Goal: Register for event/course

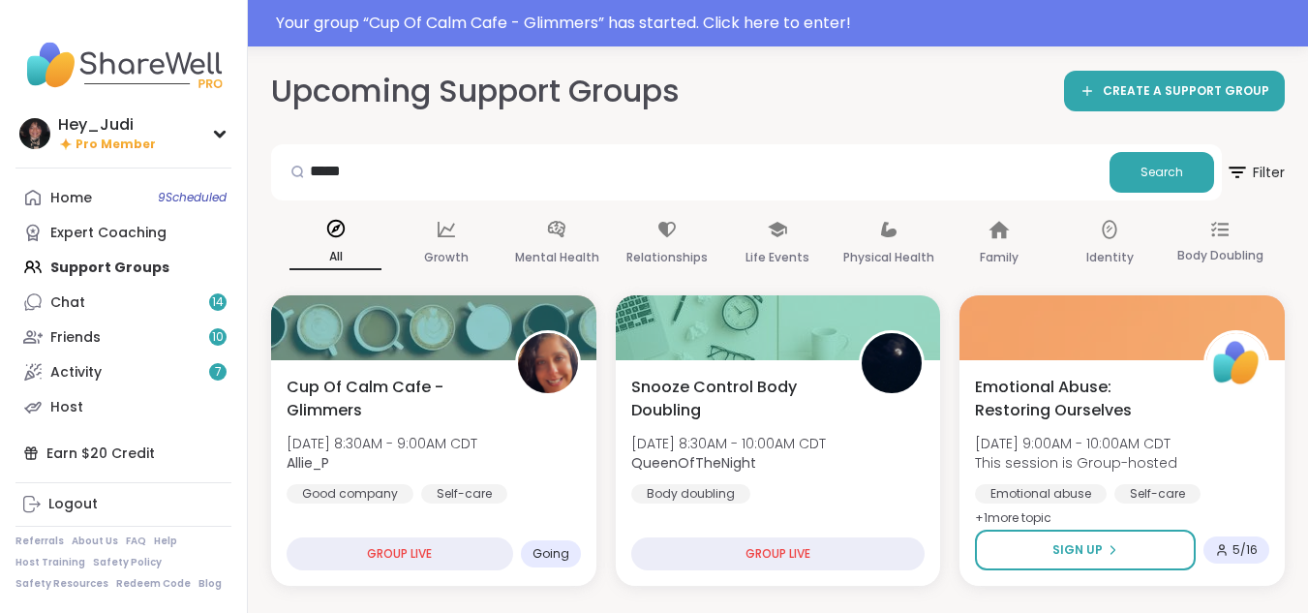
type input "*****"
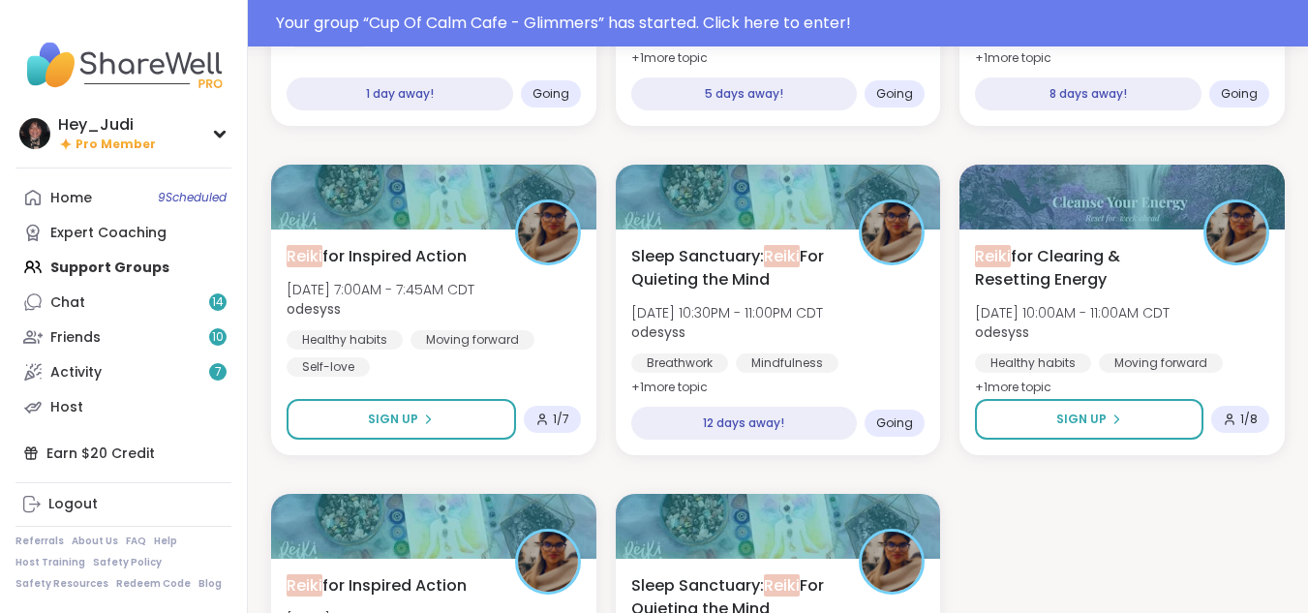
scroll to position [504, 0]
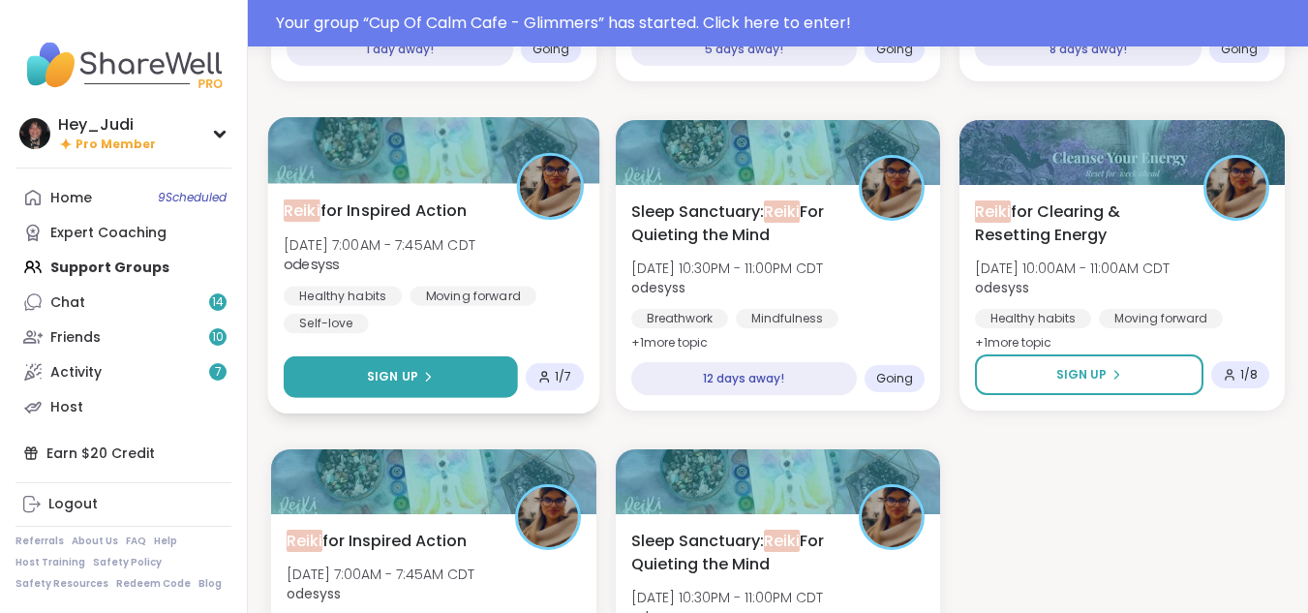
click at [419, 383] on div "Sign Up" at bounding box center [400, 376] width 67 height 17
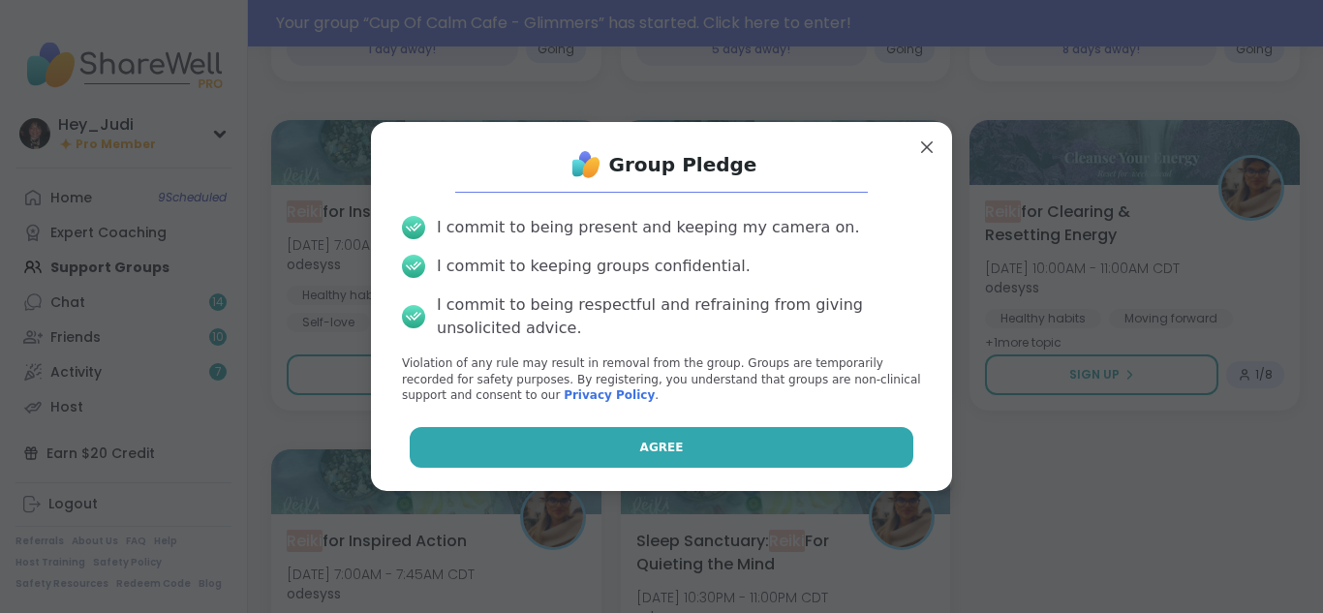
click at [615, 446] on button "Agree" at bounding box center [662, 447] width 504 height 41
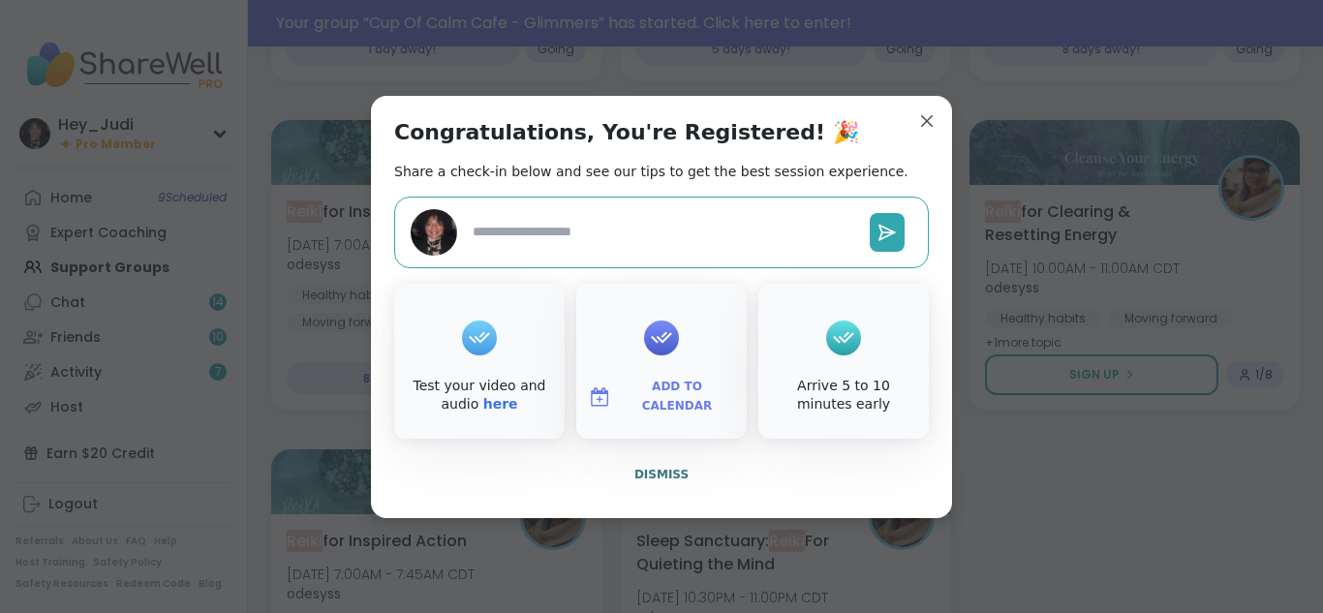
type textarea "*"
click at [656, 396] on span "Add to Calendar" at bounding box center [677, 397] width 116 height 38
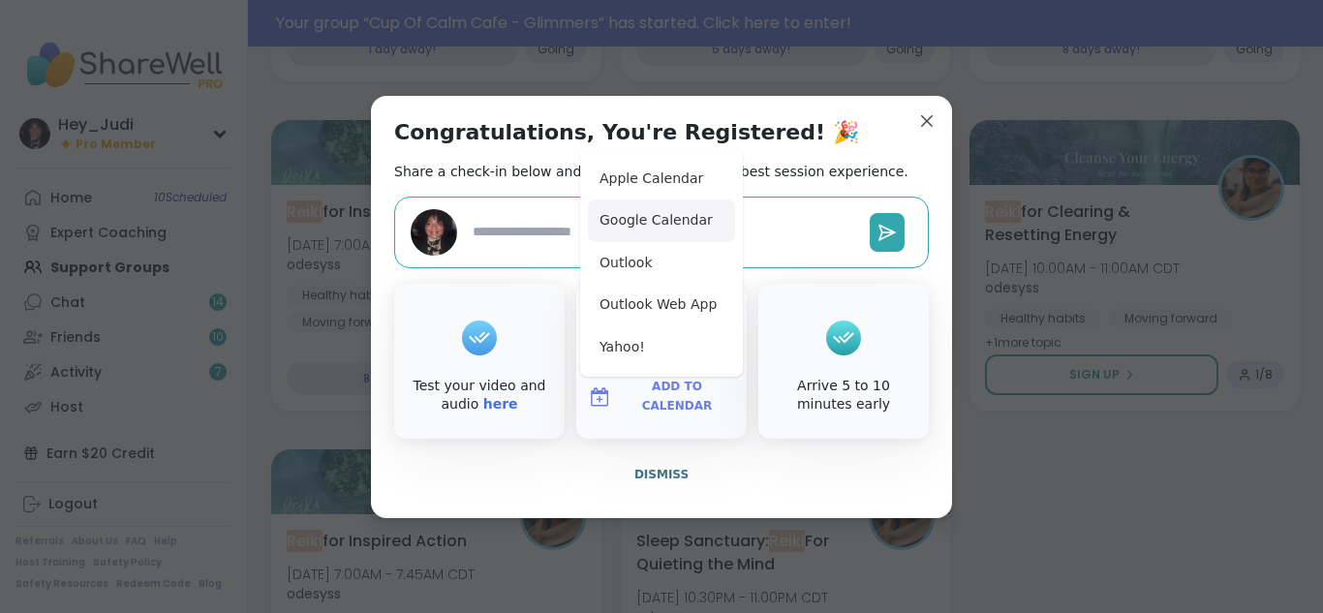
click at [636, 227] on button "Google Calendar" at bounding box center [661, 220] width 147 height 43
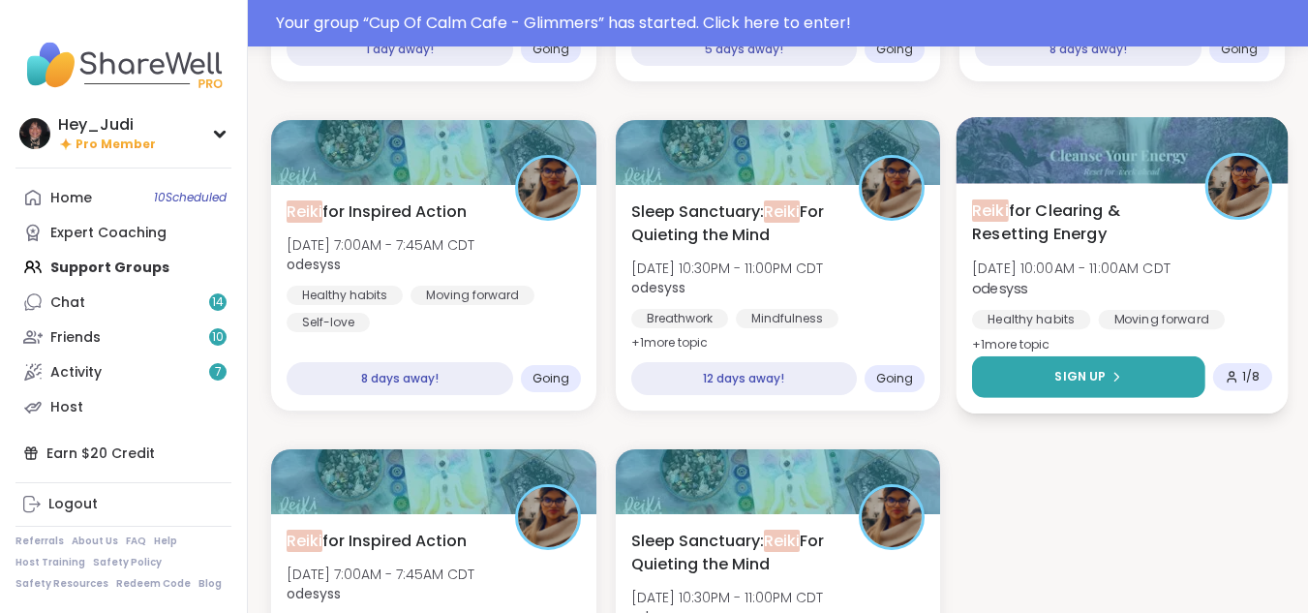
click at [1116, 382] on icon at bounding box center [1117, 377] width 12 height 12
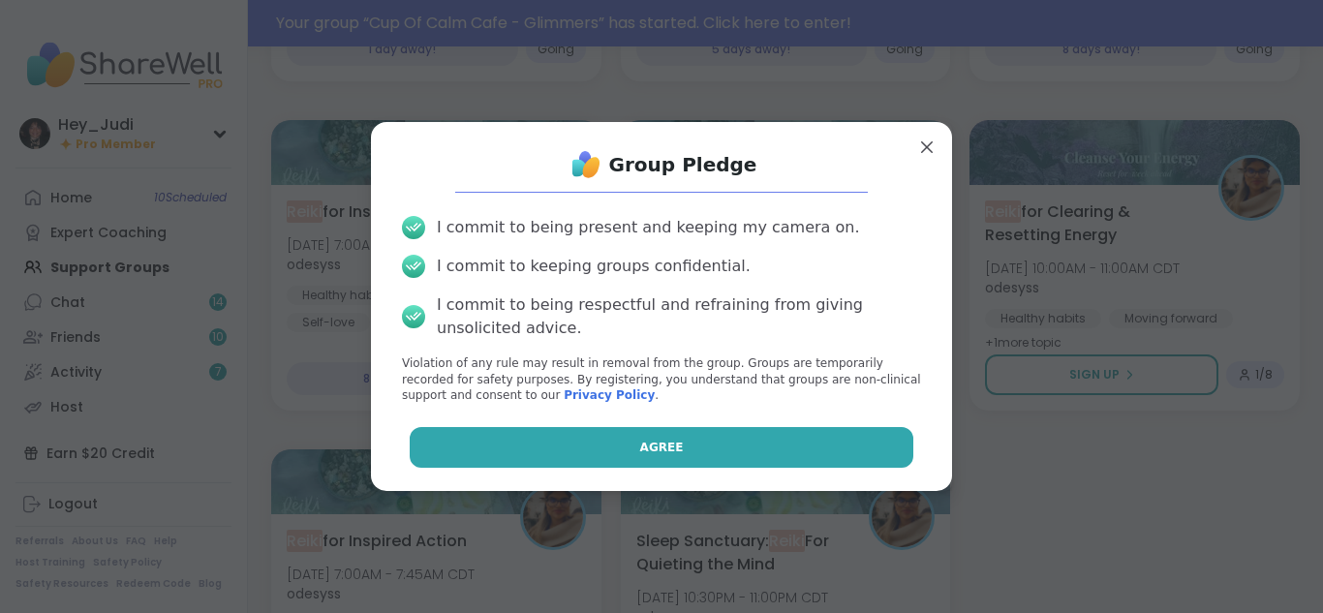
click at [746, 443] on button "Agree" at bounding box center [662, 447] width 504 height 41
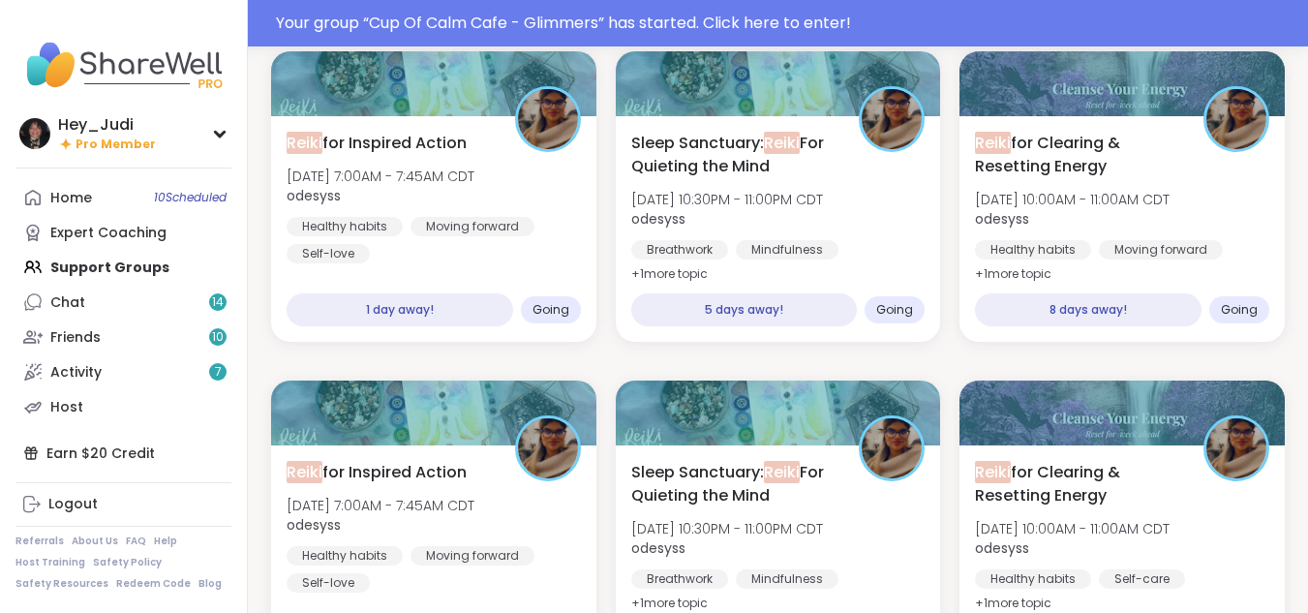
scroll to position [246, 0]
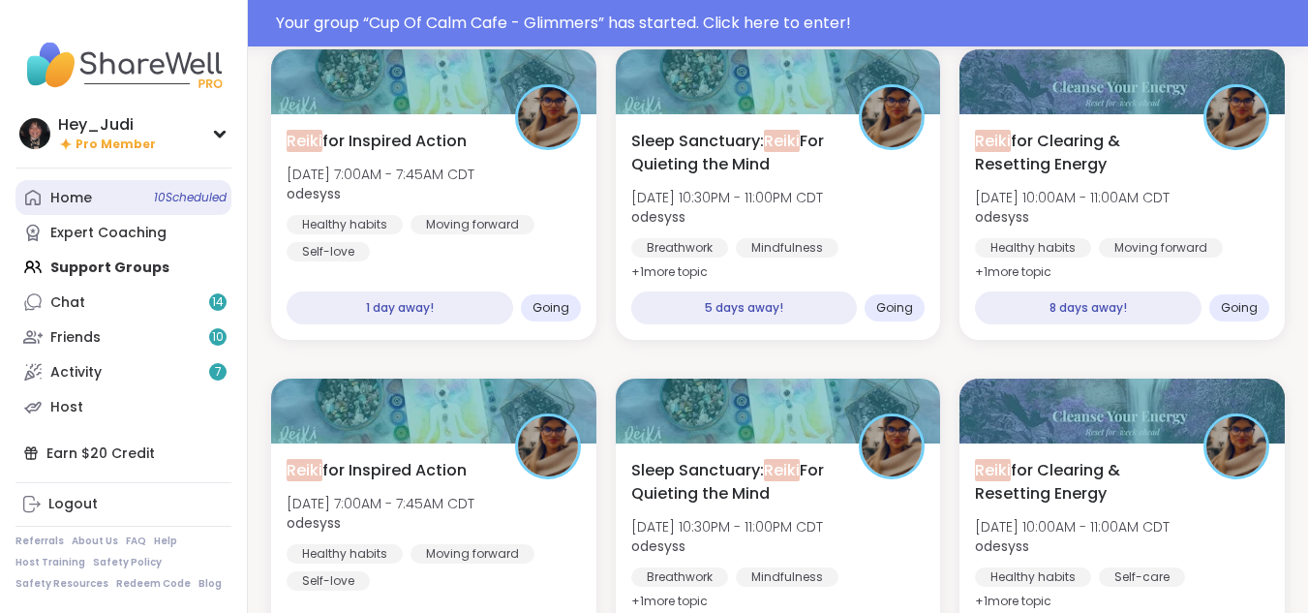
click at [94, 197] on link "Home 10 Scheduled" at bounding box center [123, 197] width 216 height 35
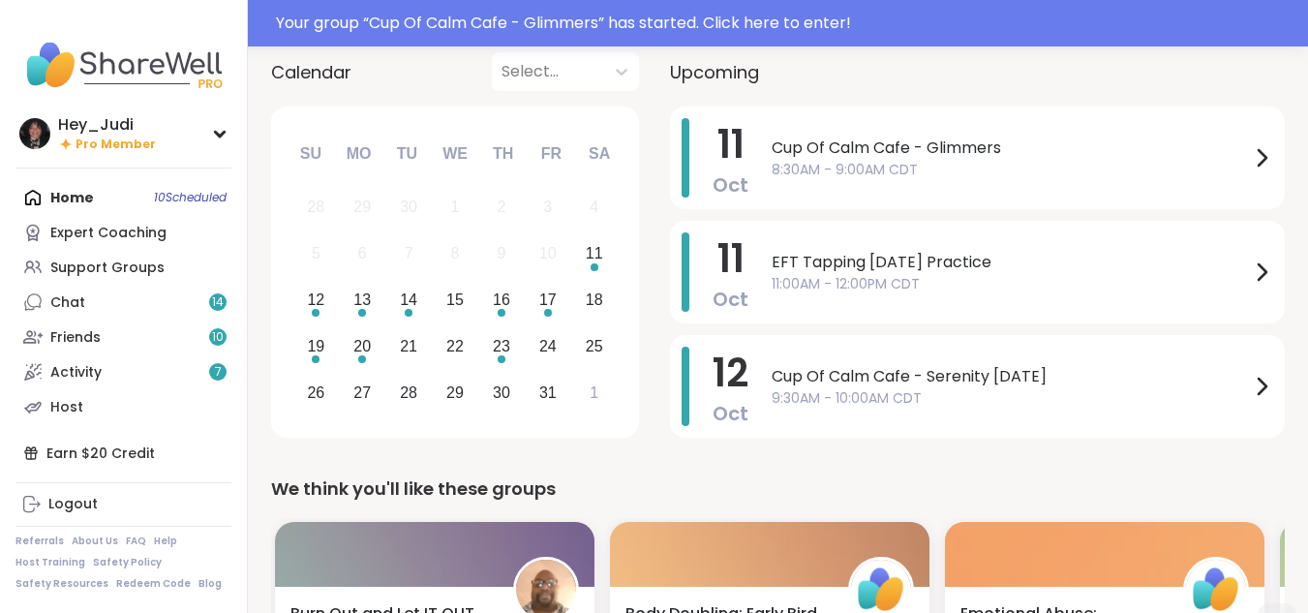
scroll to position [112, 0]
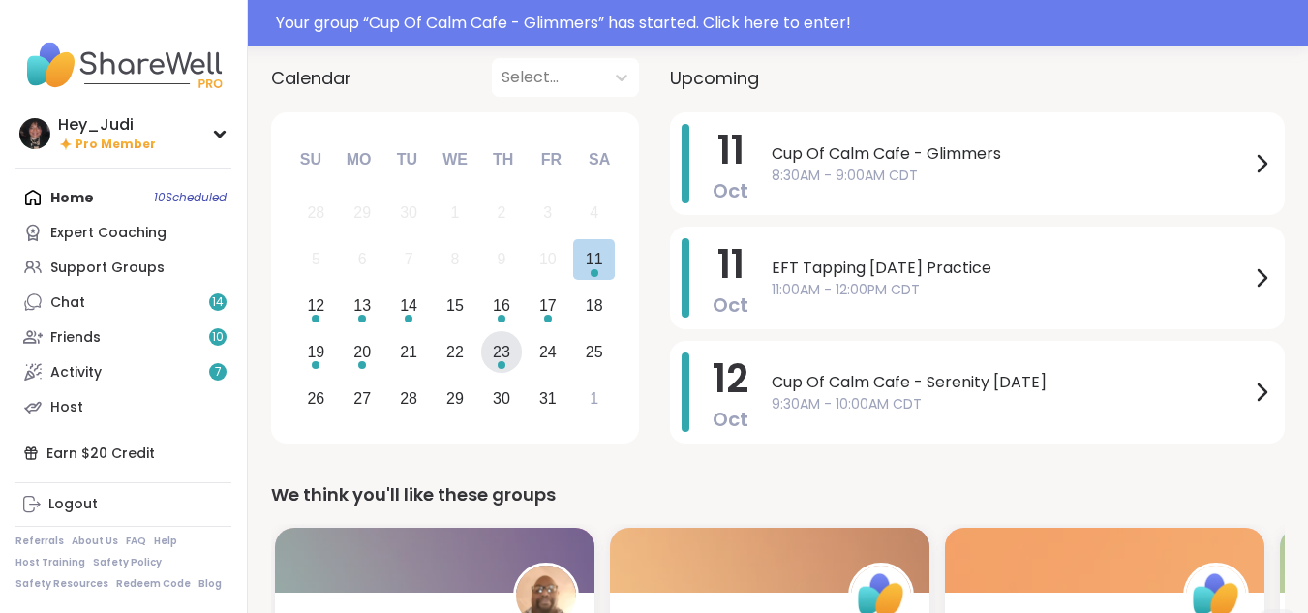
click at [500, 358] on div "23" at bounding box center [501, 352] width 17 height 26
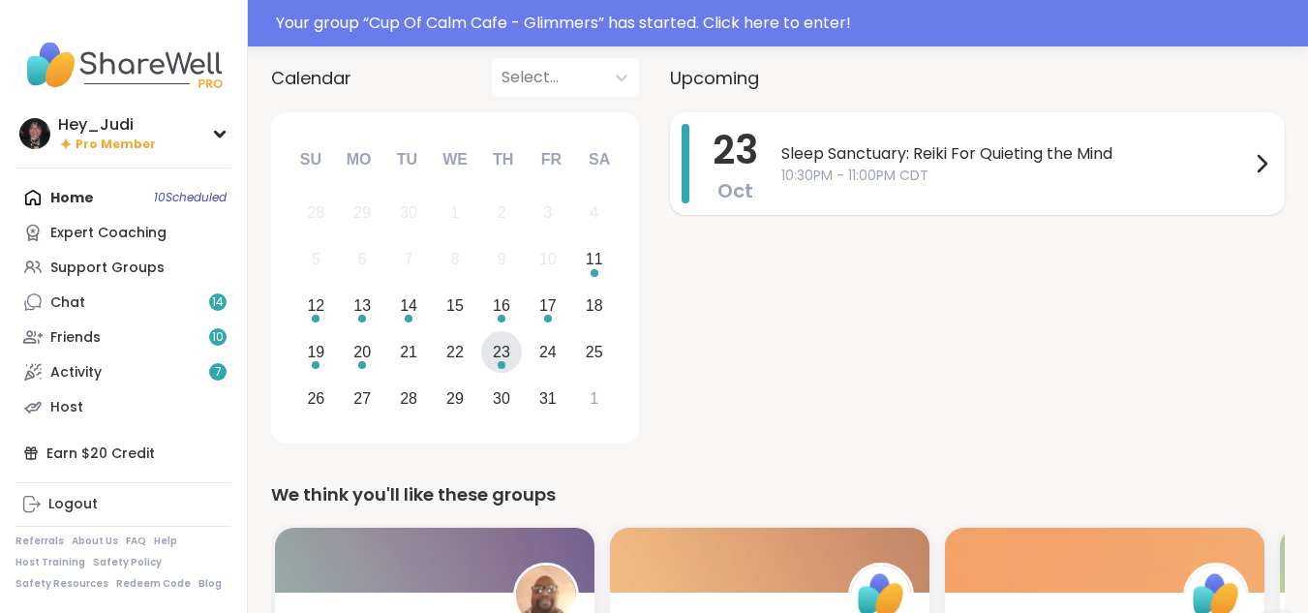
click at [1010, 172] on span "10:30PM - 11:00PM CDT" at bounding box center [1015, 176] width 469 height 20
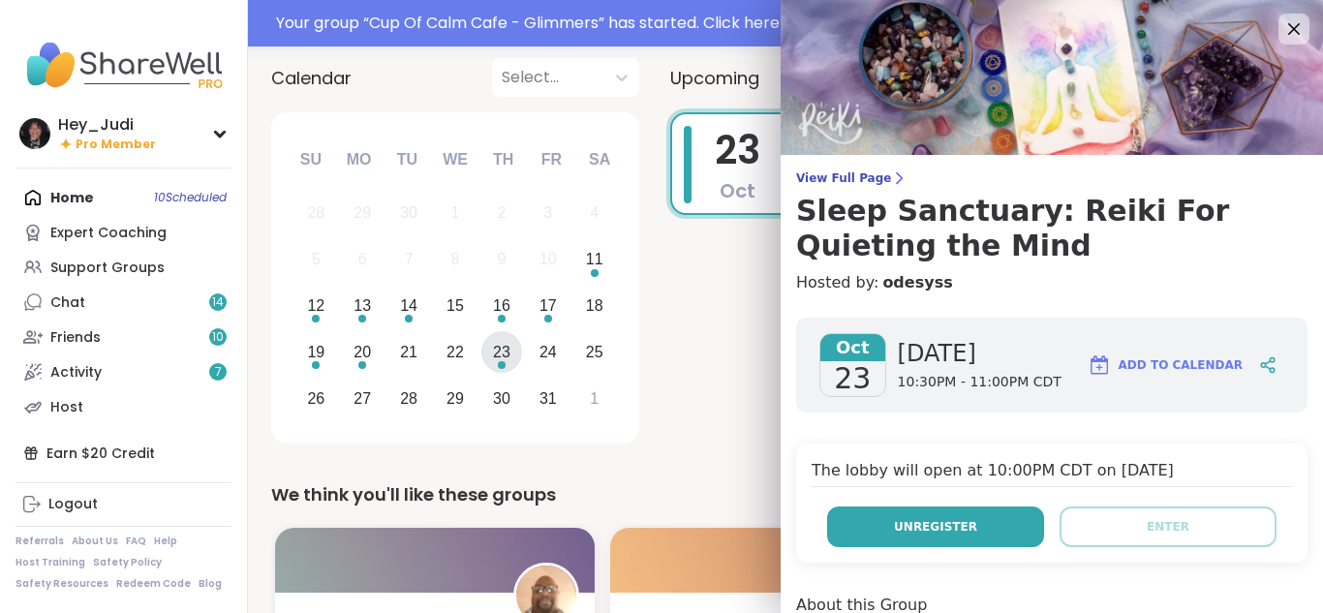
click at [955, 533] on button "Unregister" at bounding box center [935, 526] width 217 height 41
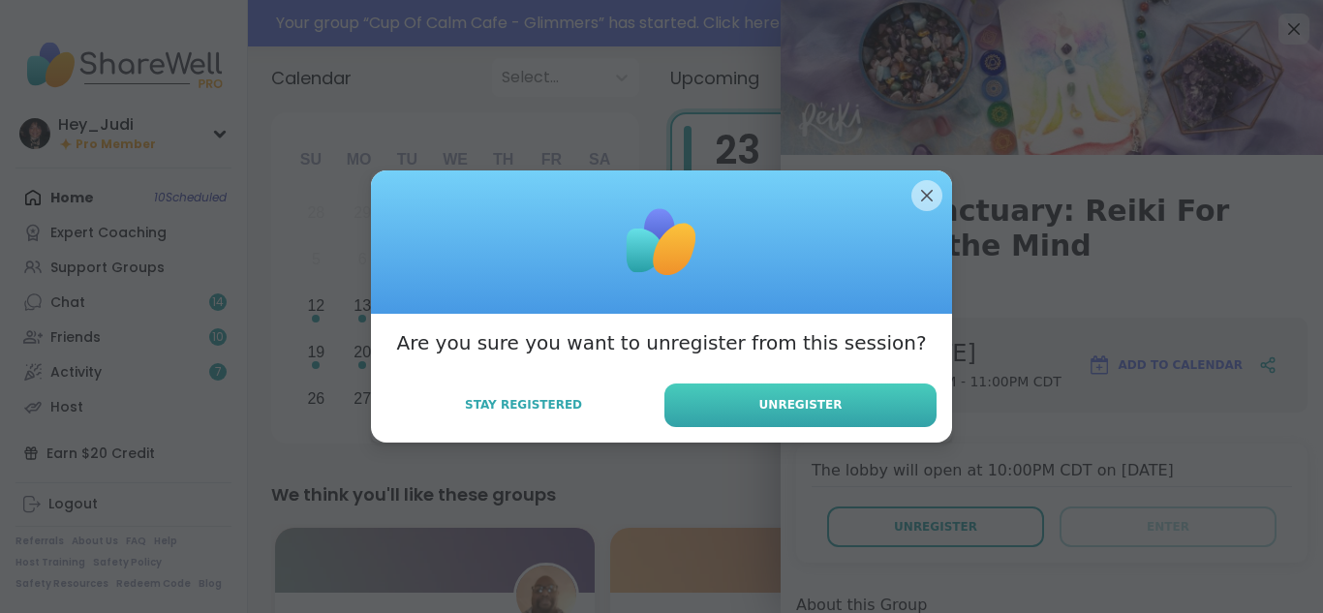
click at [769, 404] on span "Unregister" at bounding box center [800, 404] width 83 height 17
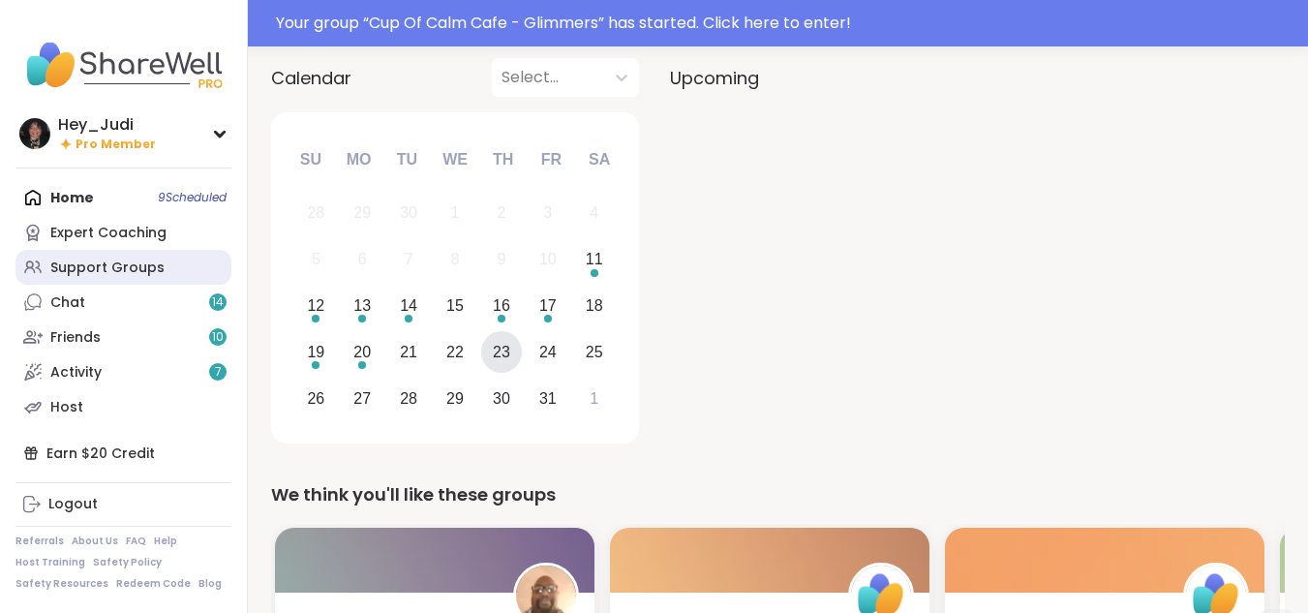
click at [108, 267] on div "Support Groups" at bounding box center [107, 268] width 114 height 19
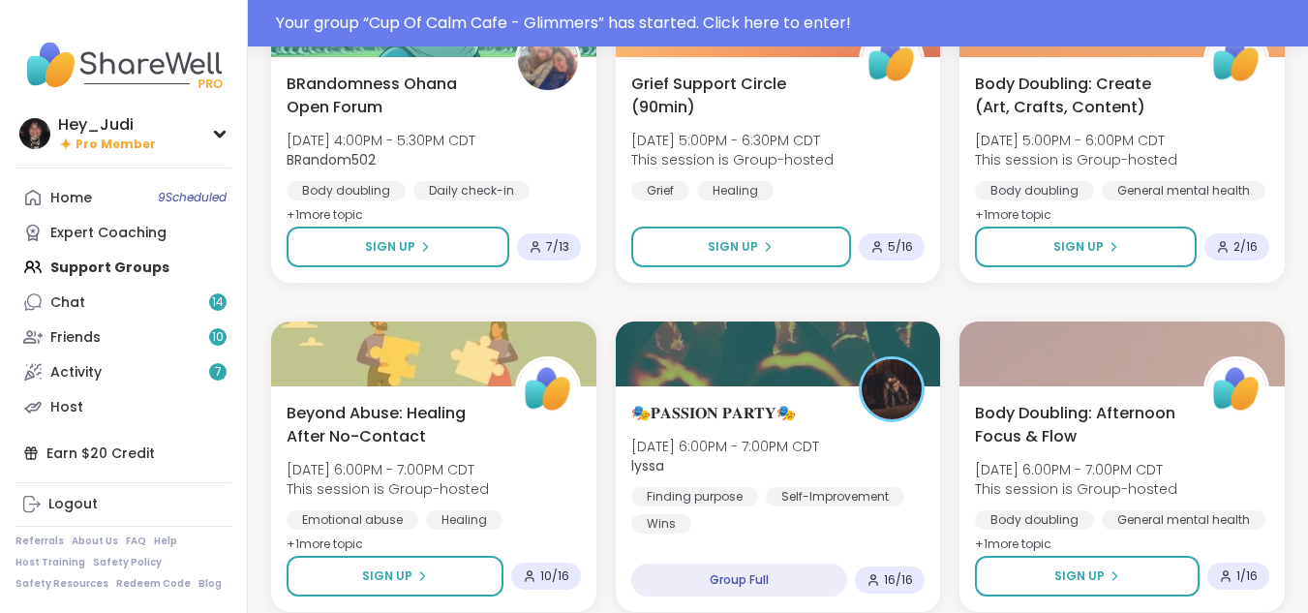
scroll to position [3674, 0]
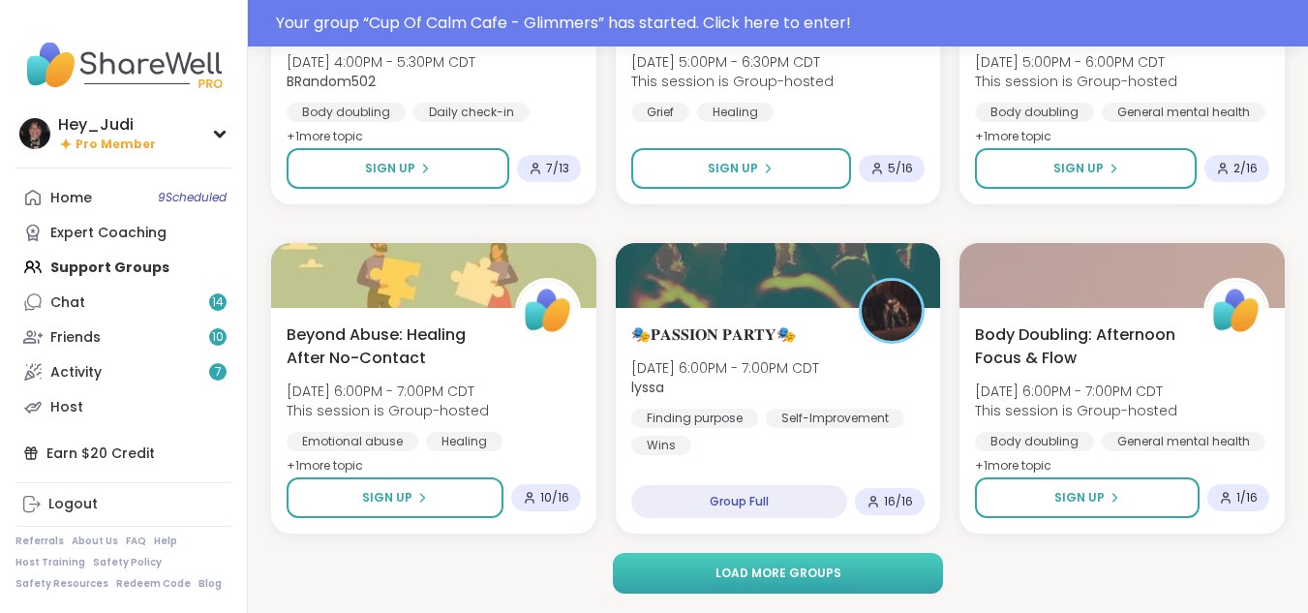
click at [711, 570] on button "Load more groups" at bounding box center [778, 573] width 330 height 41
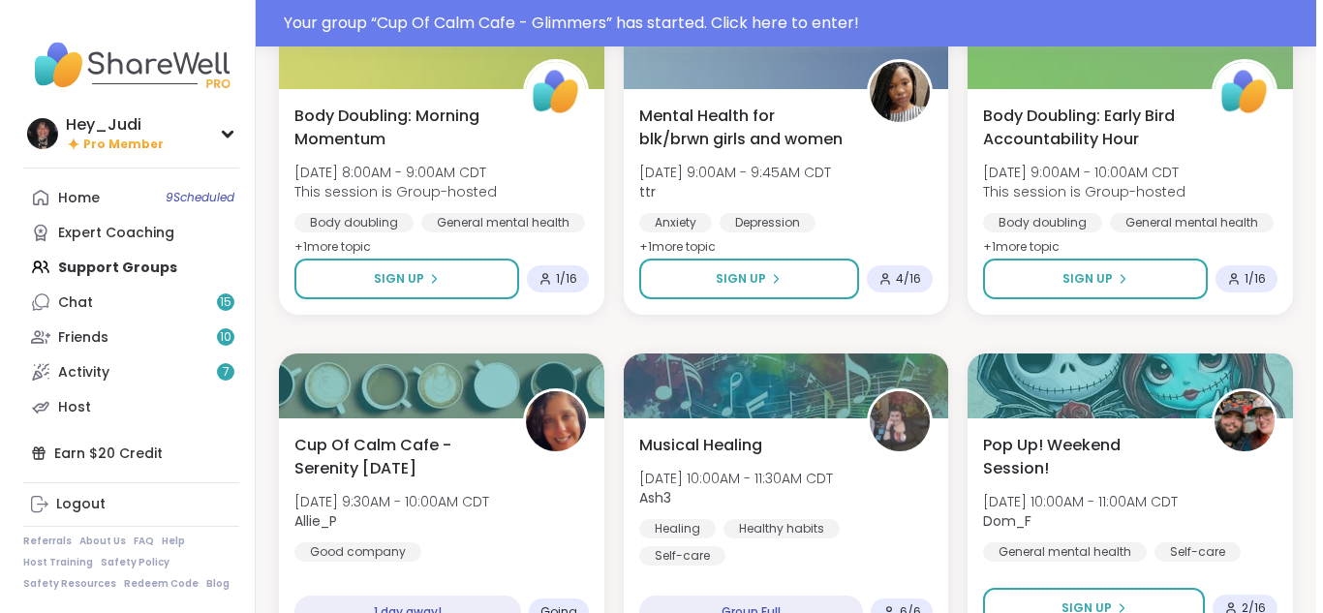
scroll to position [6114, 0]
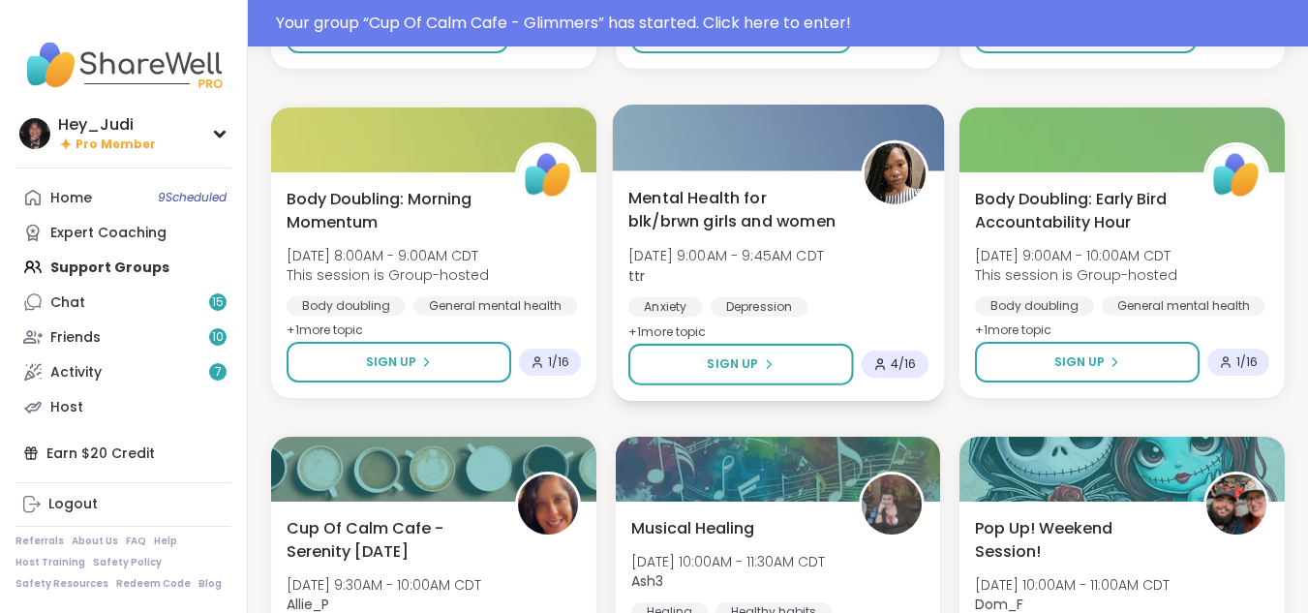
click at [870, 260] on div "Mental Health for blk/brwn girls and women [DATE] 9:00AM - 9:45AM CDT ttr Anxie…" at bounding box center [778, 265] width 300 height 158
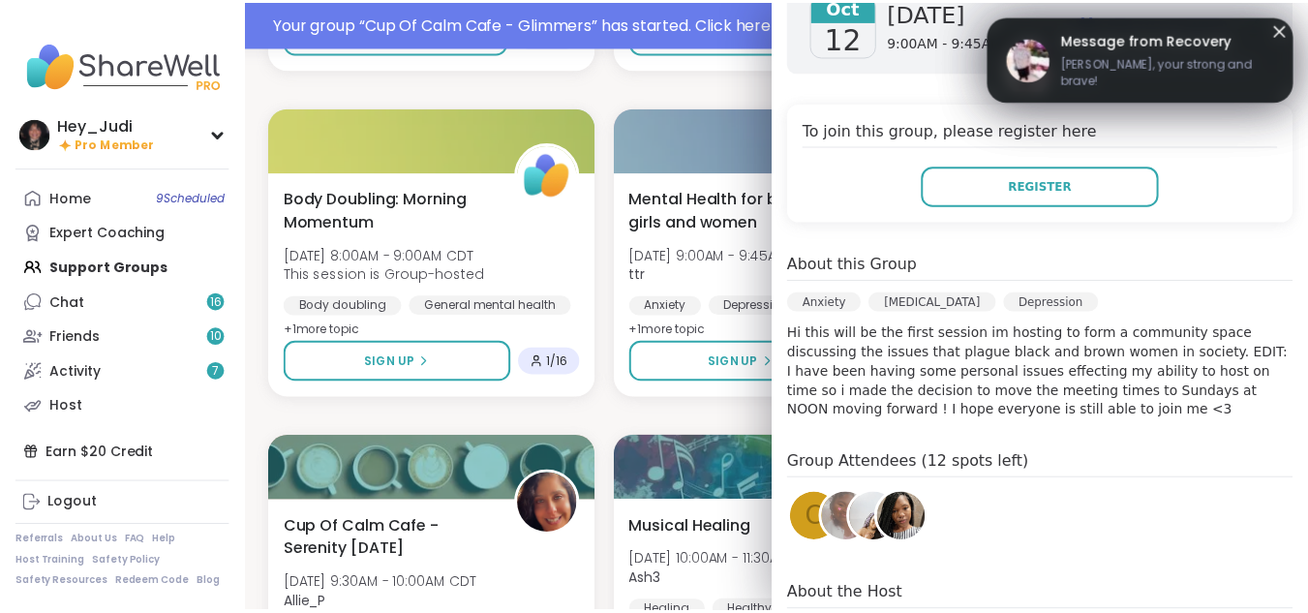
scroll to position [317, 0]
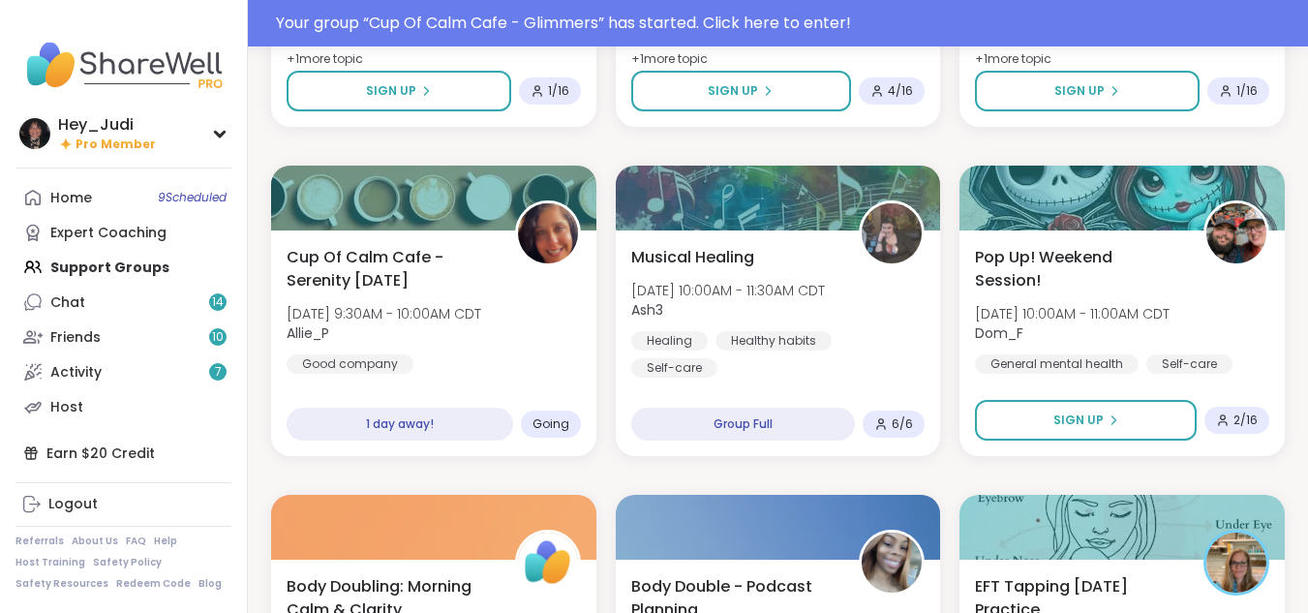
scroll to position [6424, 0]
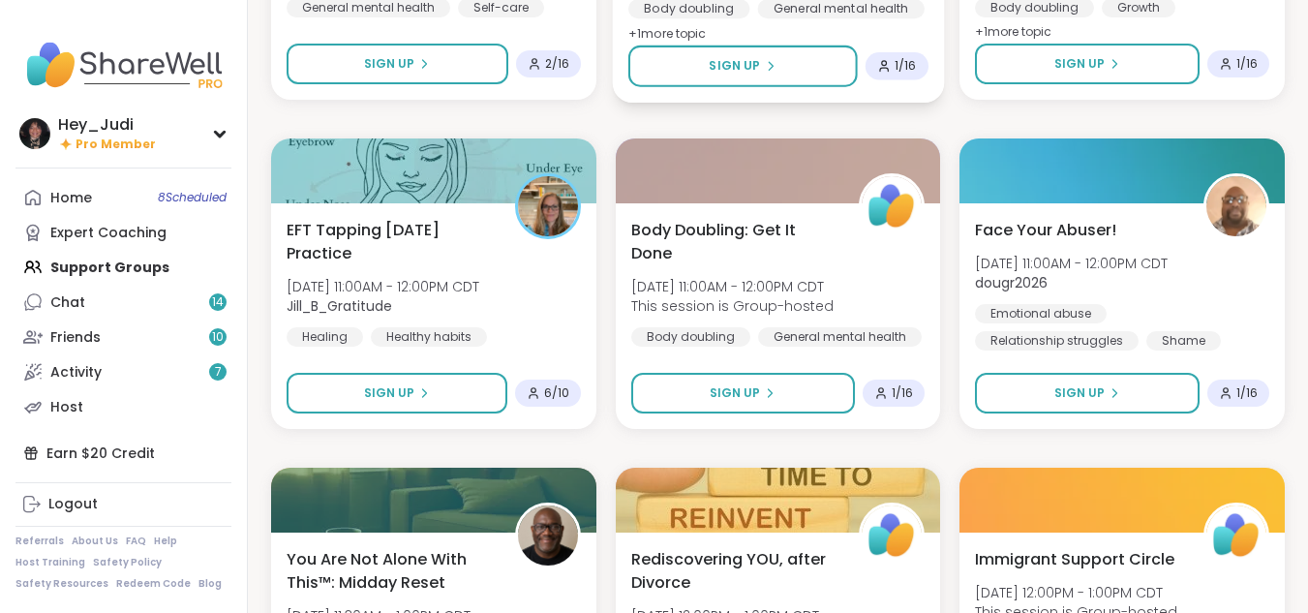
scroll to position [6649, 0]
